Goal: Transaction & Acquisition: Purchase product/service

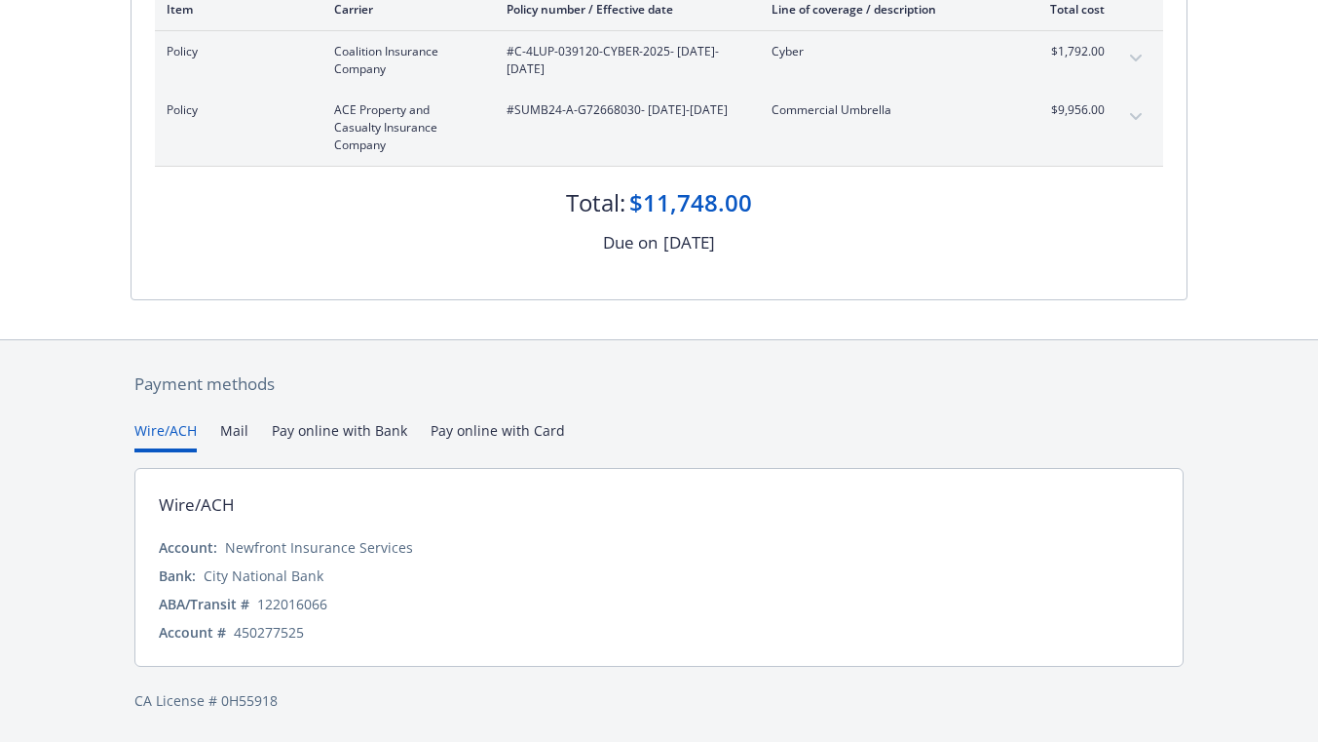
scroll to position [252, 0]
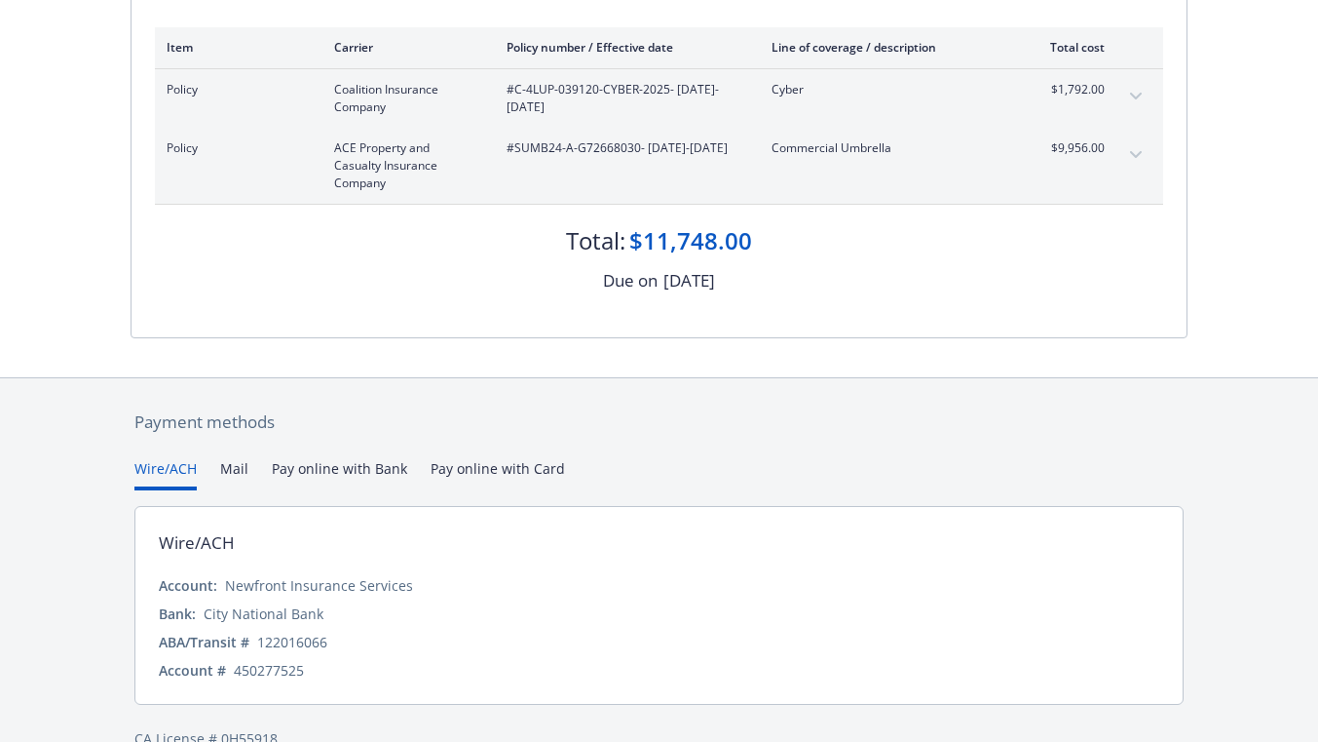
drag, startPoint x: 529, startPoint y: 436, endPoint x: 542, endPoint y: 438, distance: 13.0
click at [533, 436] on div "Payment methods Wire/ACH Mail Pay online with Bank Pay online with Card Wire/AC…" at bounding box center [659, 579] width 1057 height 402
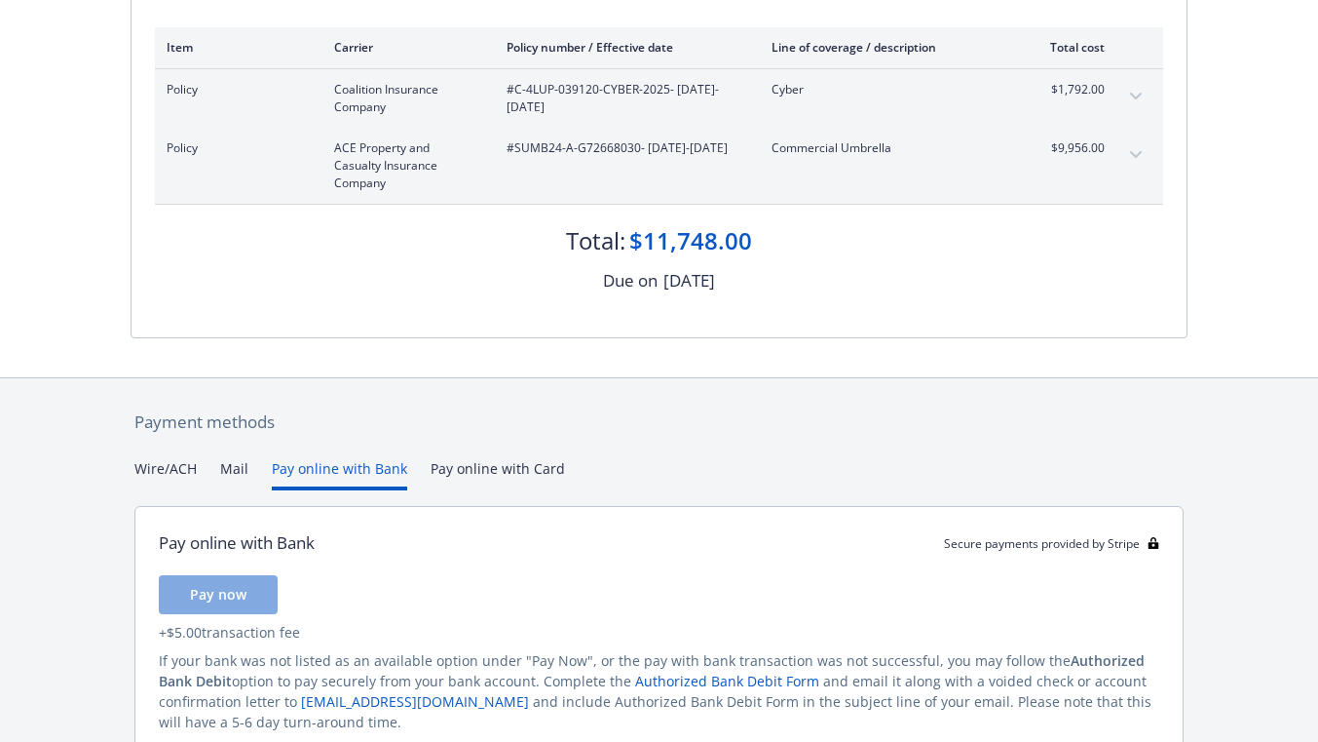
drag, startPoint x: 367, startPoint y: 469, endPoint x: 373, endPoint y: 483, distance: 15.7
click at [369, 469] on button "Pay online with Bank" at bounding box center [339, 474] width 135 height 32
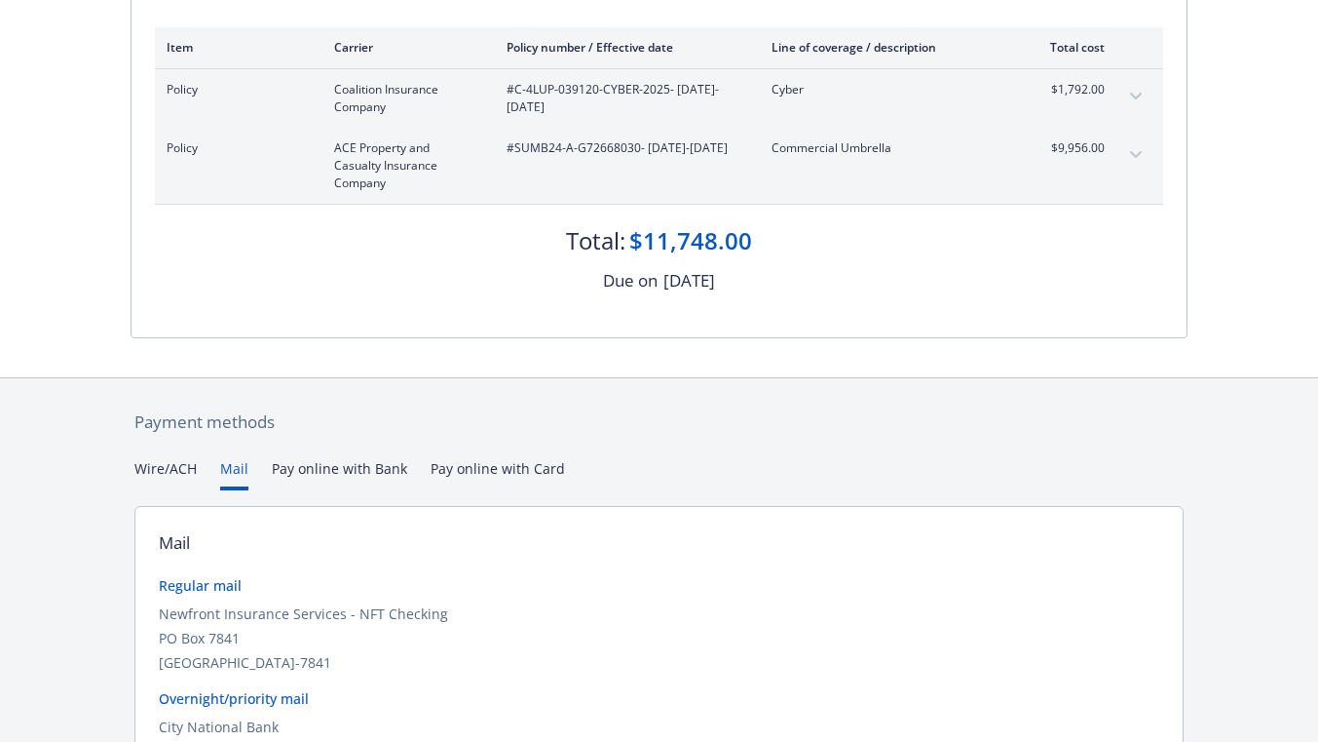
drag, startPoint x: 230, startPoint y: 465, endPoint x: 258, endPoint y: 480, distance: 32.3
click at [238, 466] on button "Mail" at bounding box center [234, 474] width 28 height 32
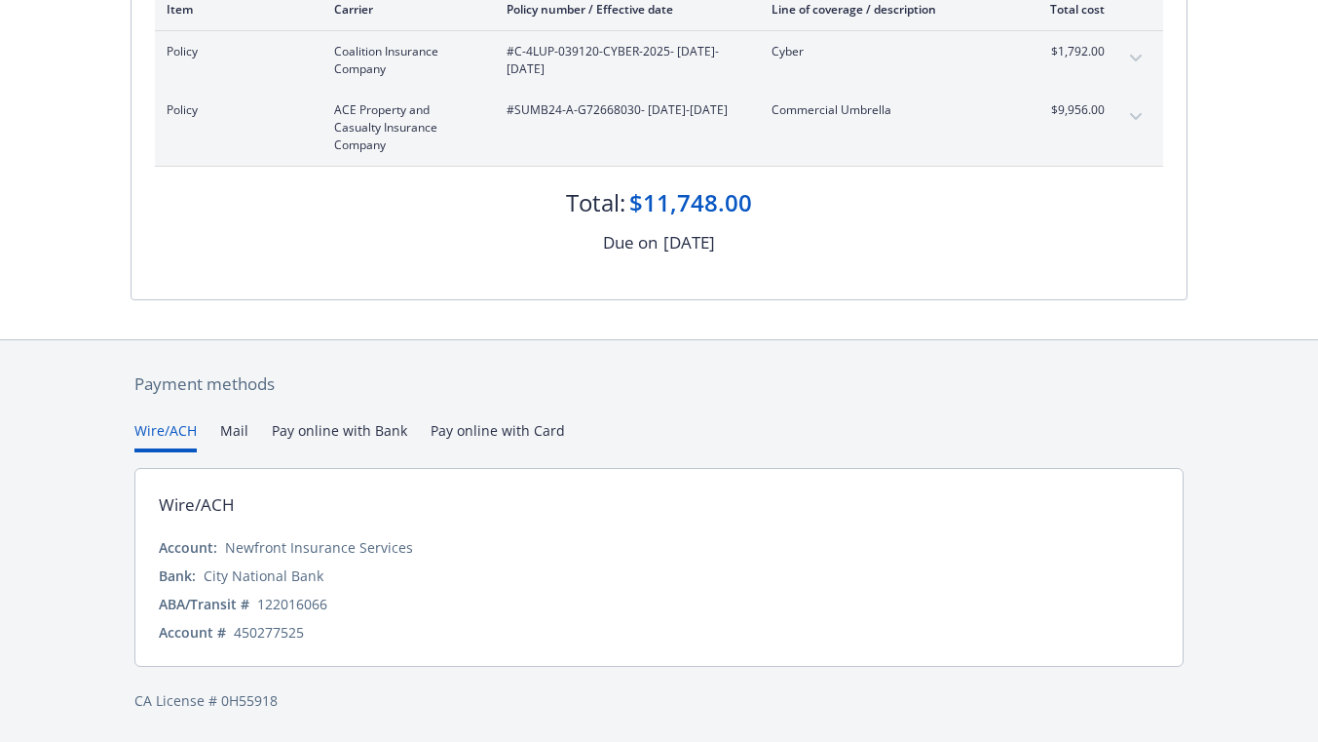
scroll to position [290, 0]
drag, startPoint x: 166, startPoint y: 281, endPoint x: 191, endPoint y: 298, distance: 30.8
click at [171, 284] on div "Secure payments provided by Stripe Invoice ID: 60AD160A Download Invoice Insura…" at bounding box center [659, 226] width 1318 height 1032
